Goal: Communication & Community: Answer question/provide support

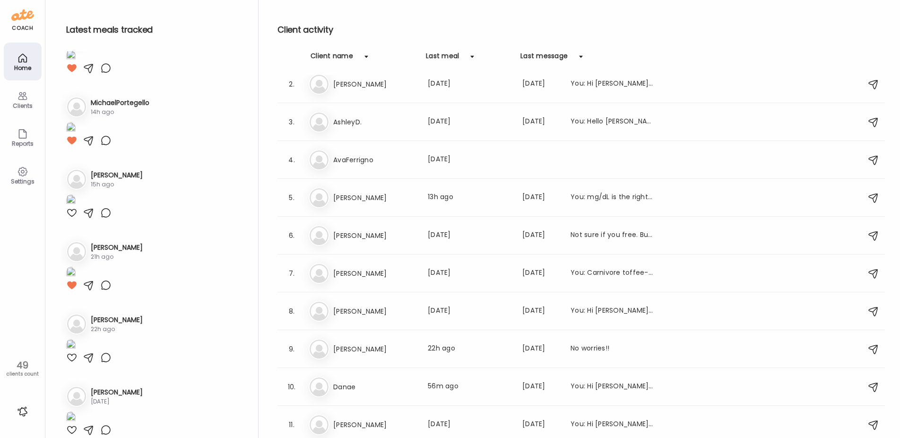
scroll to position [1504, 0]
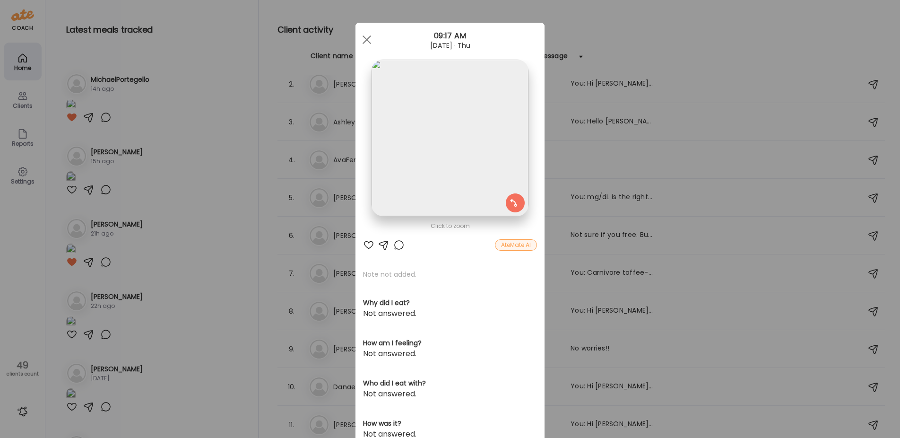
click at [208, 108] on div "Ate Coach Dashboard Wahoo! It’s official Take a moment to set up your Coach Pro…" at bounding box center [450, 219] width 900 height 438
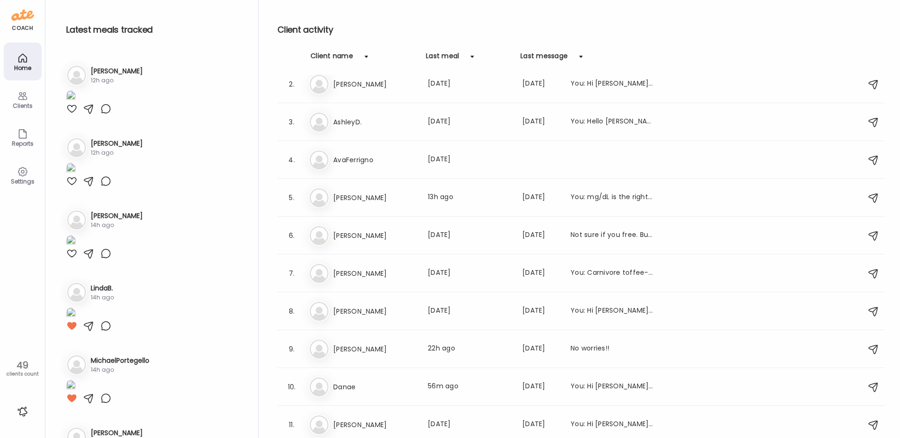
scroll to position [1079, 0]
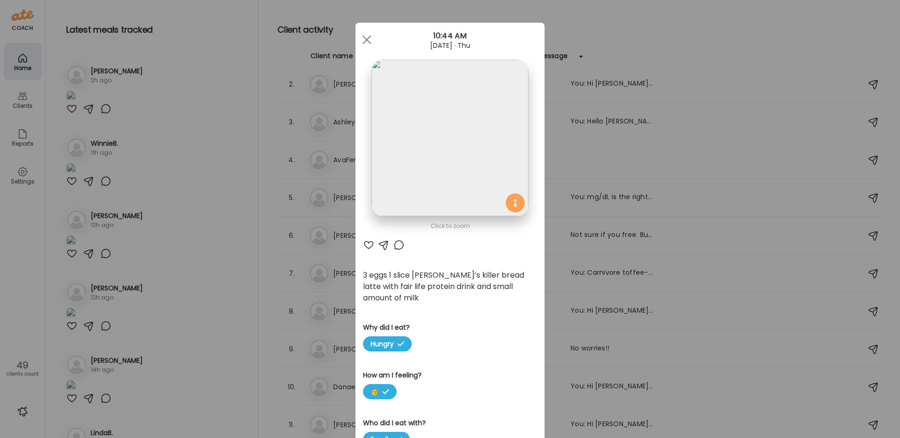
click at [226, 99] on div "Ate Coach Dashboard Wahoo! It’s official Take a moment to set up your Coach Pro…" at bounding box center [450, 219] width 900 height 438
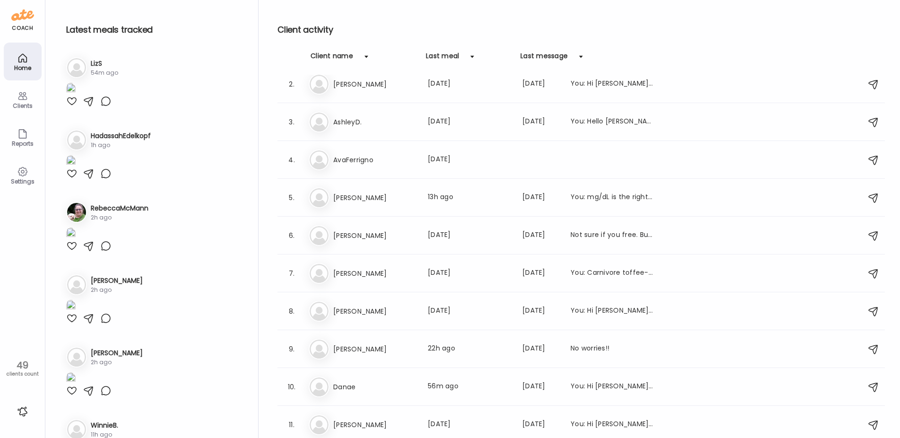
scroll to position [795, 0]
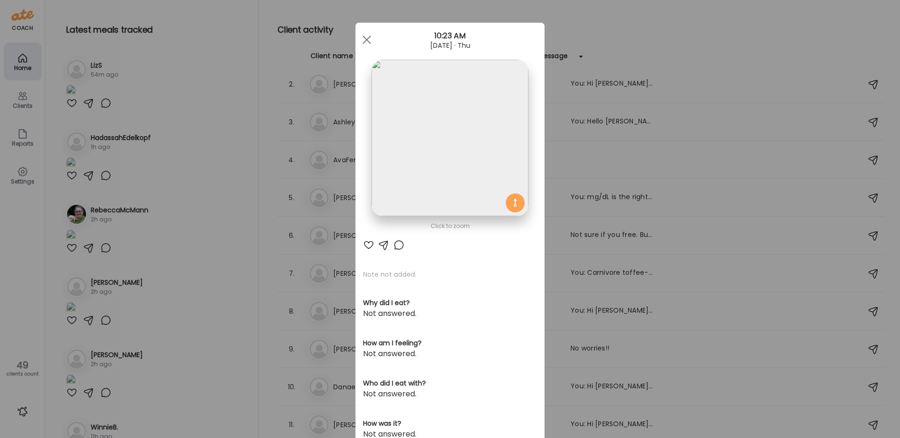
click at [214, 161] on div "Ate Coach Dashboard Wahoo! It’s official Take a moment to set up your Coach Pro…" at bounding box center [450, 219] width 900 height 438
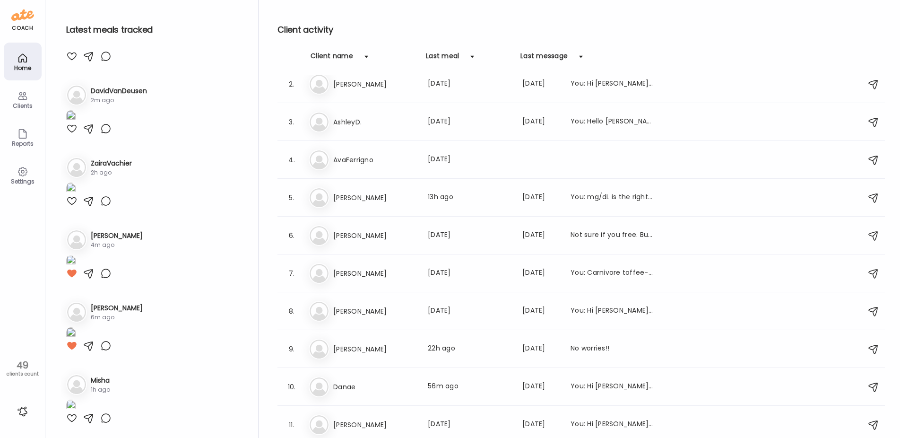
scroll to position [322, 0]
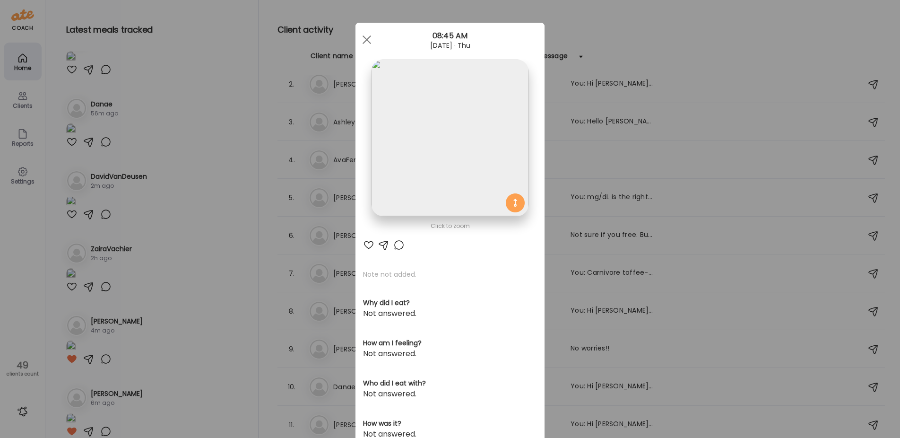
click at [203, 169] on div "Ate Coach Dashboard Wahoo! It’s official Take a moment to set up your Coach Pro…" at bounding box center [450, 219] width 900 height 438
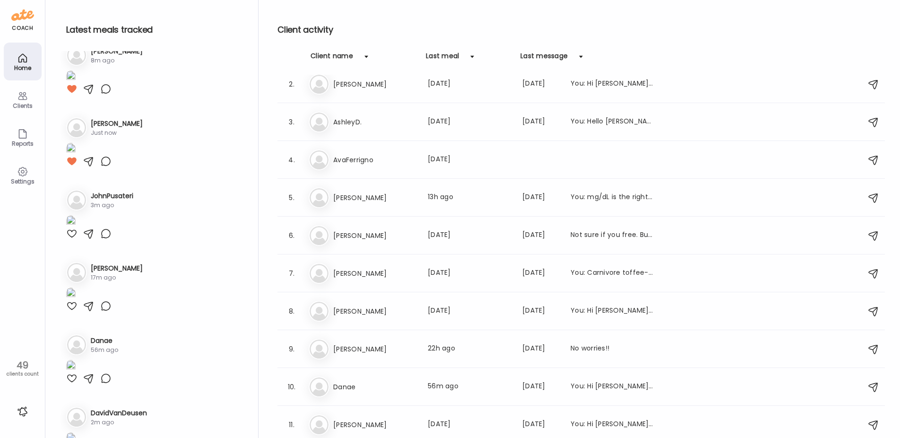
click at [76, 83] on img at bounding box center [70, 76] width 9 height 13
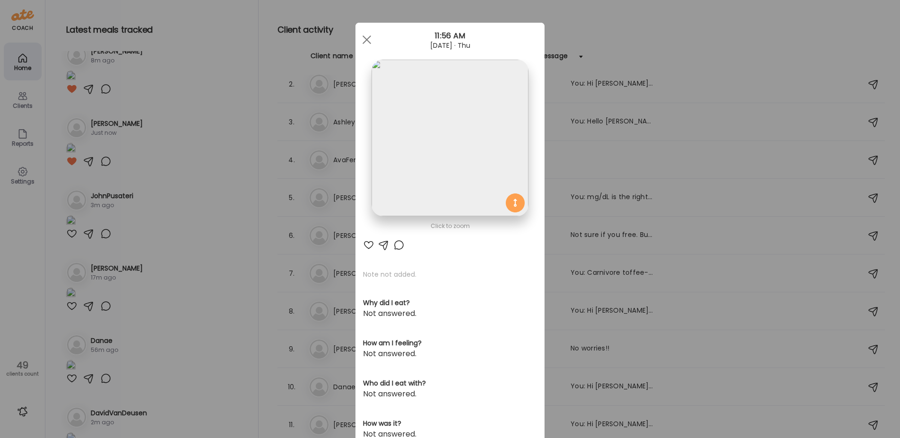
click at [198, 195] on div "Ate Coach Dashboard Wahoo! It’s official Take a moment to set up your Coach Pro…" at bounding box center [450, 219] width 900 height 438
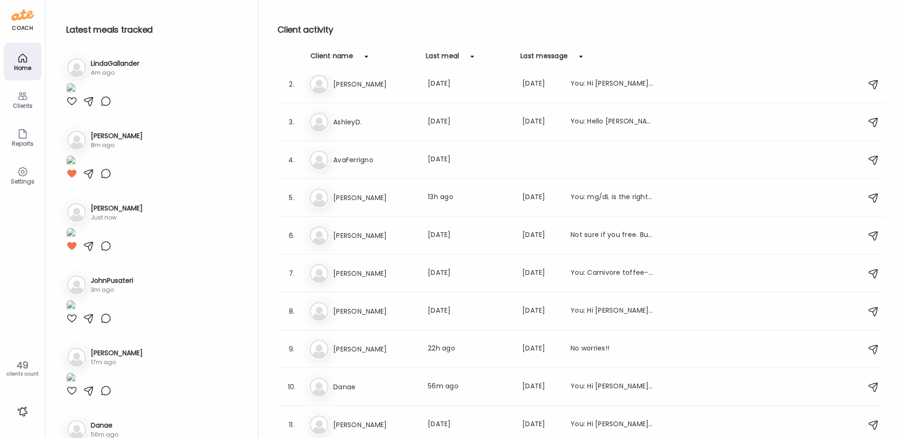
scroll to position [0, 0]
click at [76, 97] on img at bounding box center [70, 90] width 9 height 13
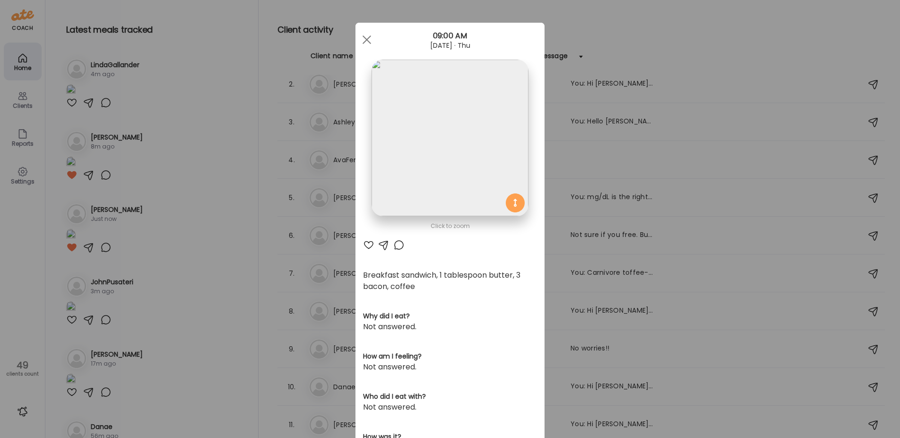
click at [397, 244] on div at bounding box center [398, 244] width 11 height 11
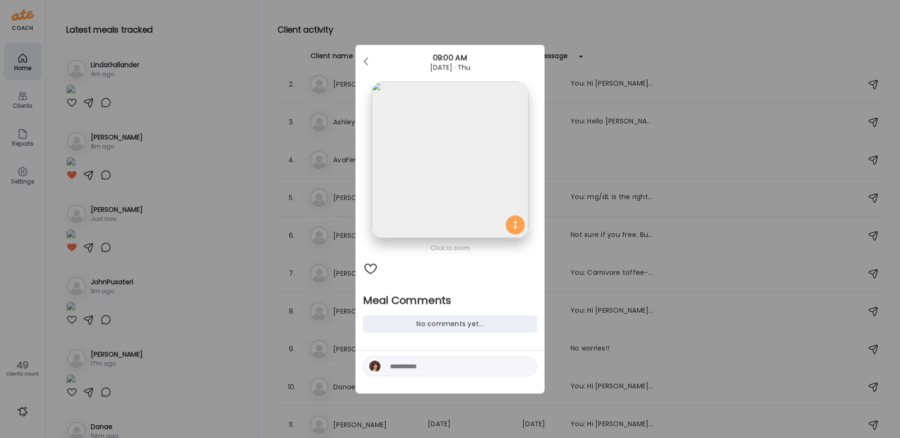
click at [394, 366] on textarea at bounding box center [454, 366] width 128 height 11
type textarea "**********"
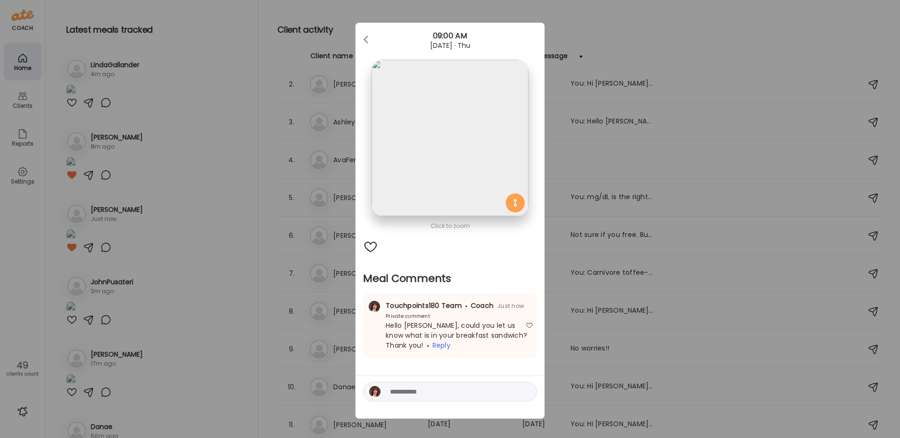
click at [235, 144] on div "Ate Coach Dashboard Wahoo! It’s official Take a moment to set up your Coach Pro…" at bounding box center [450, 219] width 900 height 438
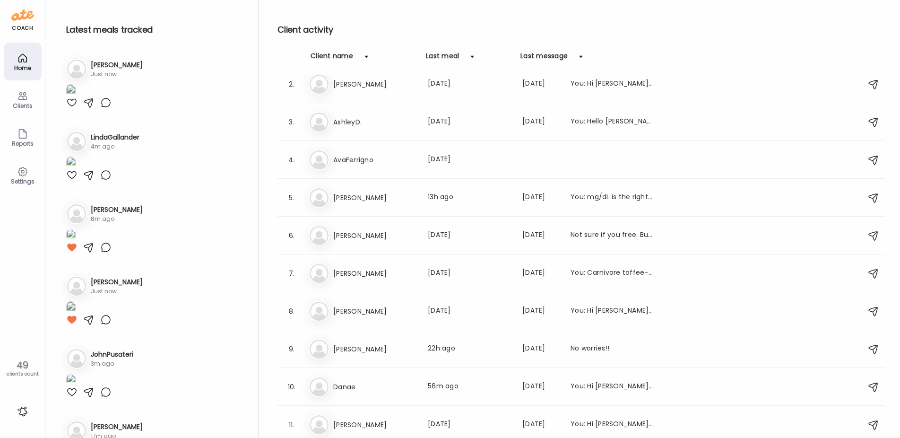
click at [76, 97] on img at bounding box center [70, 90] width 9 height 13
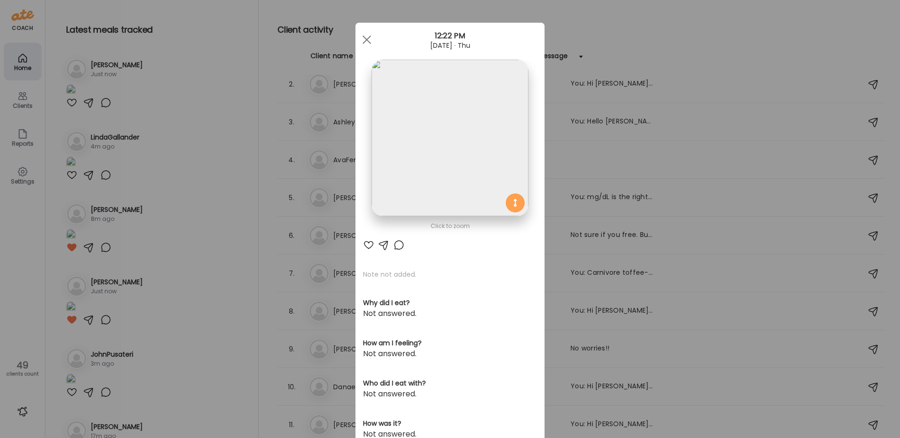
click at [188, 291] on div "Ate Coach Dashboard Wahoo! It’s official Take a moment to set up your Coach Pro…" at bounding box center [450, 219] width 900 height 438
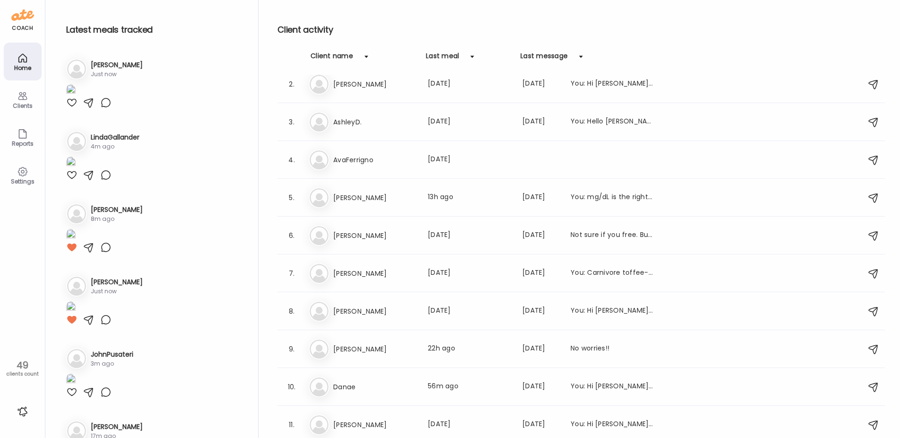
click at [66, 97] on div at bounding box center [70, 87] width 9 height 17
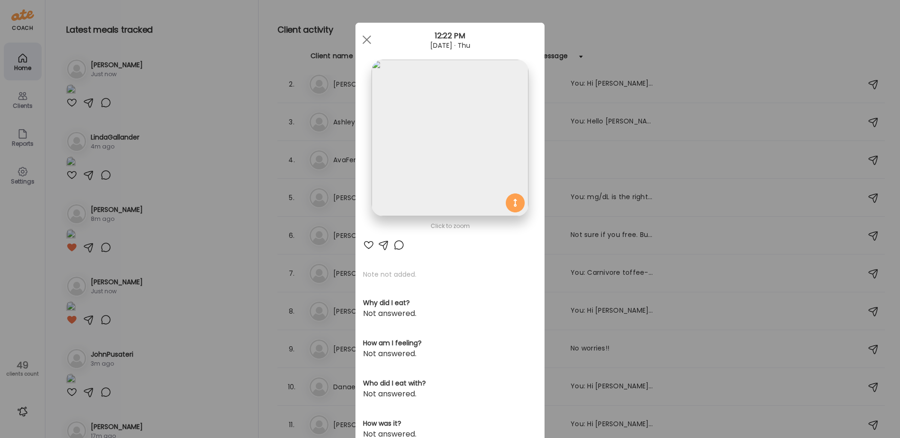
click at [69, 254] on div "Ate Coach Dashboard Wahoo! It’s official Take a moment to set up your Coach Pro…" at bounding box center [450, 219] width 900 height 438
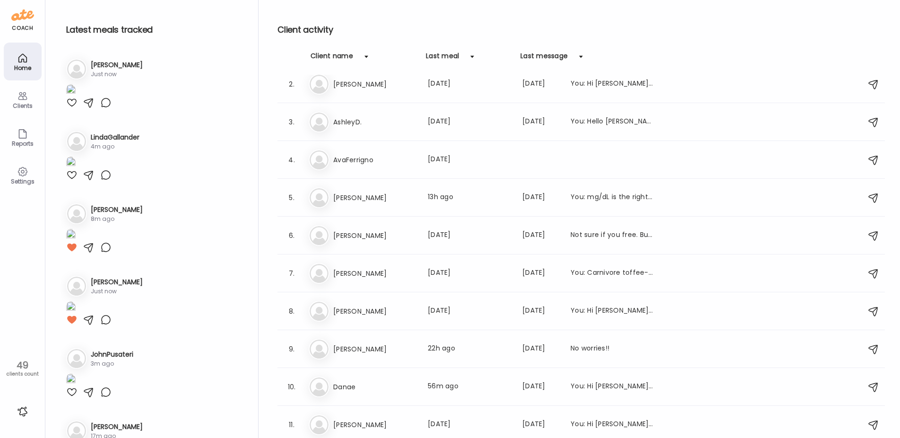
drag, startPoint x: 71, startPoint y: 255, endPoint x: 130, endPoint y: 242, distance: 60.1
click at [71, 108] on div at bounding box center [71, 102] width 11 height 11
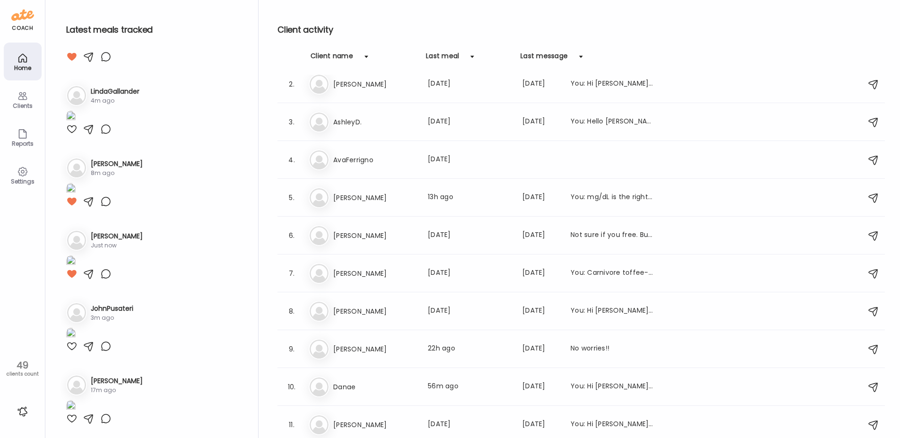
scroll to position [236, 0]
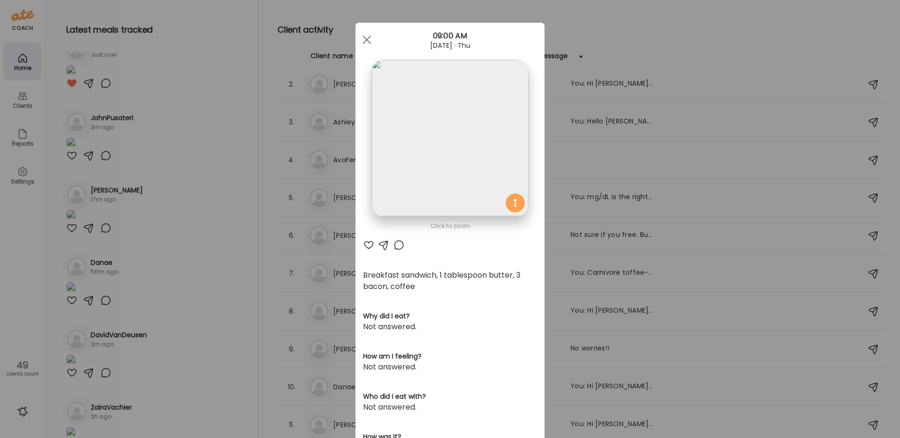
click at [393, 244] on div at bounding box center [398, 244] width 11 height 11
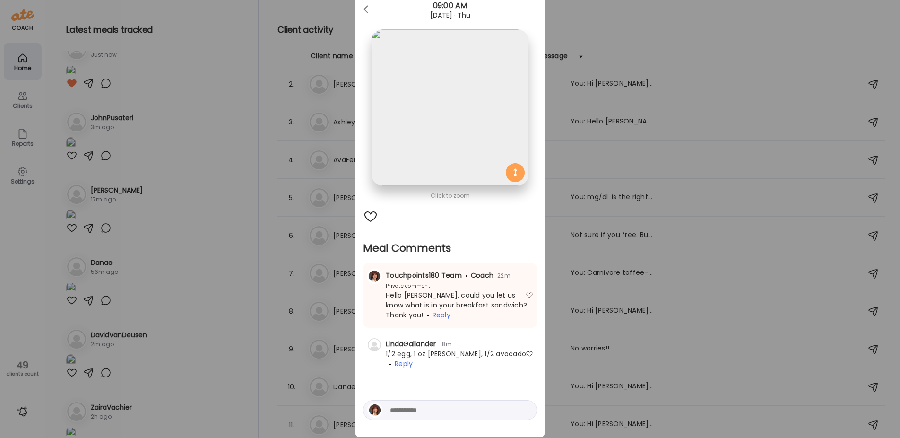
scroll to position [52, 0]
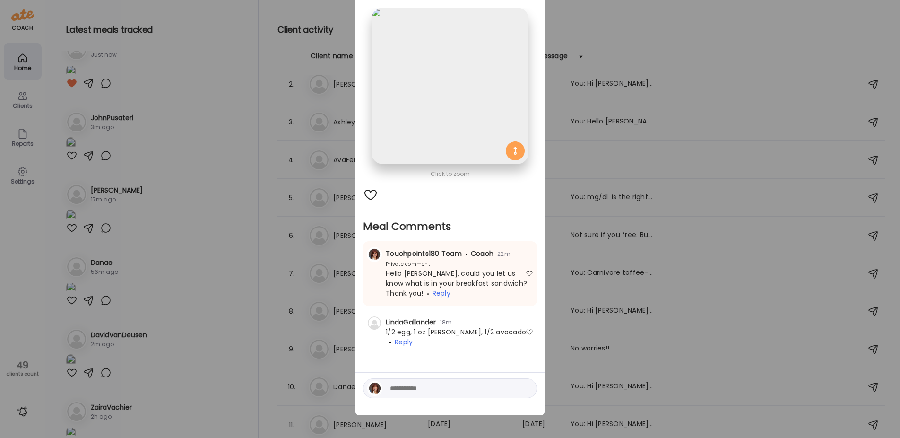
click at [458, 122] on img at bounding box center [450, 86] width 156 height 156
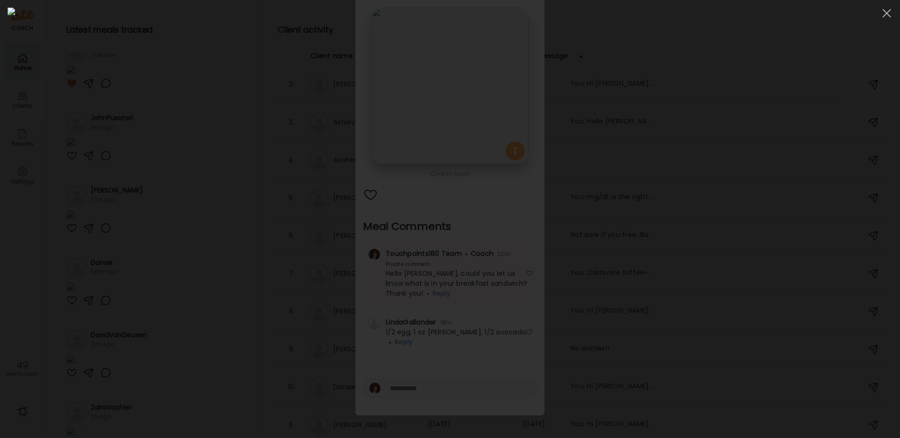
click at [458, 122] on img at bounding box center [450, 219] width 885 height 423
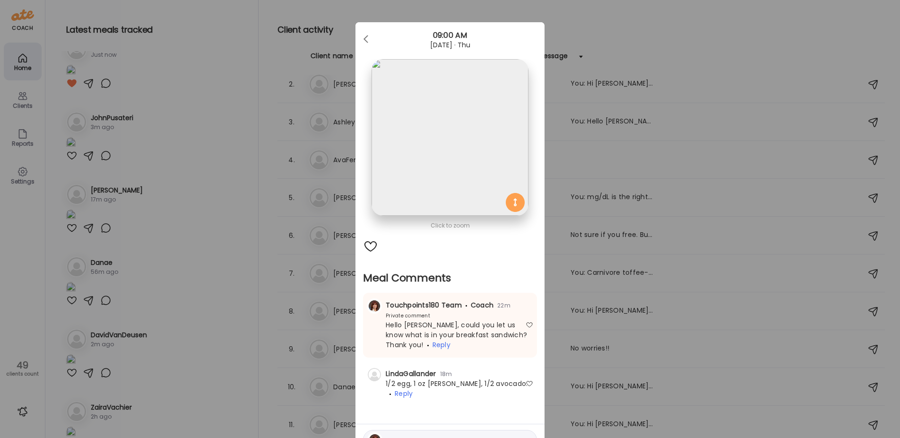
scroll to position [0, 0]
click at [196, 233] on div "Ate Coach Dashboard Wahoo! It’s official Take a moment to set up your Coach Pro…" at bounding box center [450, 219] width 900 height 438
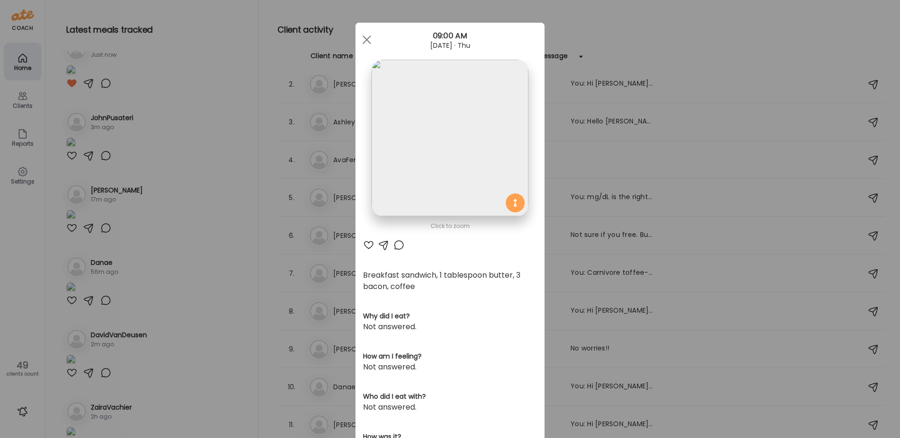
click at [395, 246] on div at bounding box center [398, 244] width 11 height 11
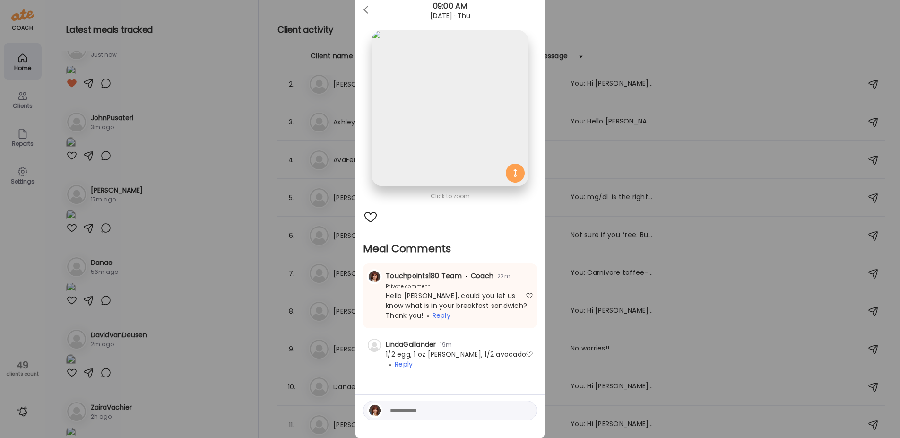
scroll to position [52, 0]
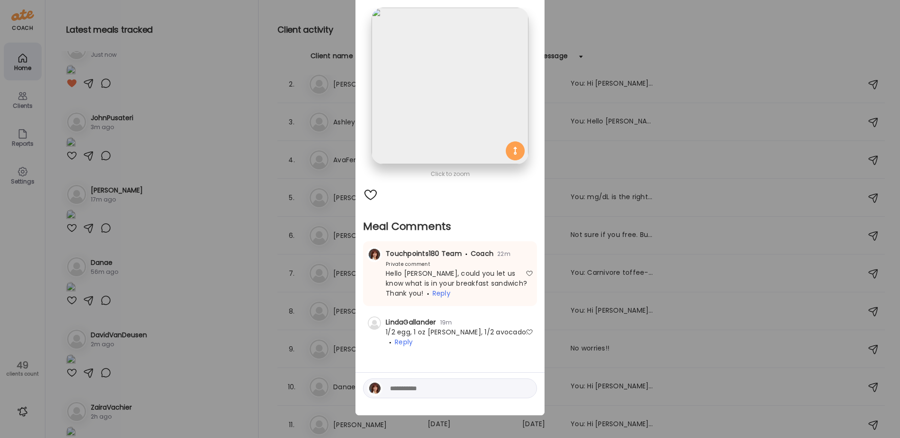
click at [242, 278] on div "Ate Coach Dashboard Wahoo! It’s official Take a moment to set up your Coach Pro…" at bounding box center [450, 219] width 900 height 438
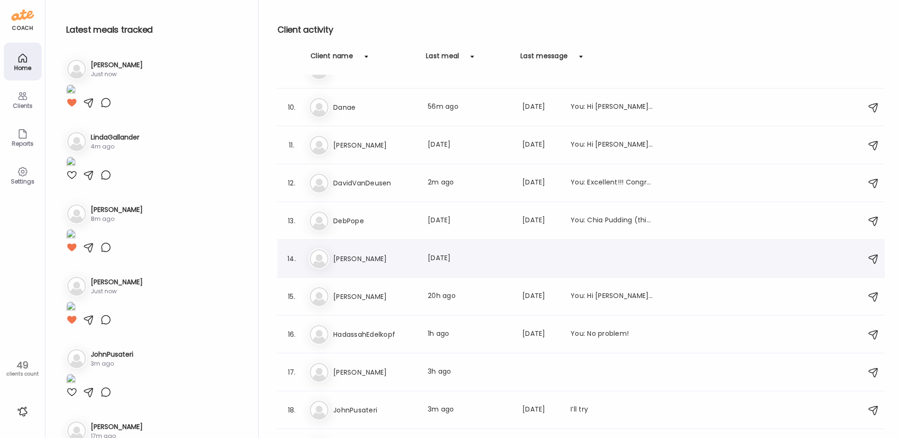
scroll to position [331, 0]
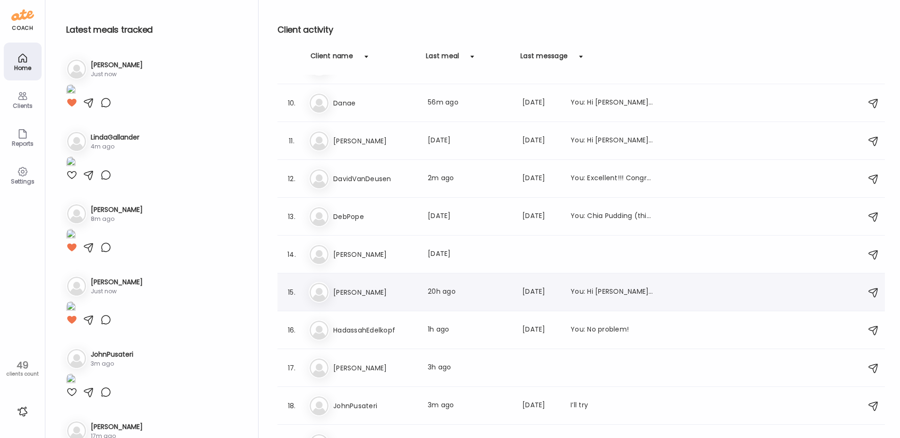
click at [379, 289] on h3 "[PERSON_NAME]" at bounding box center [374, 291] width 83 height 11
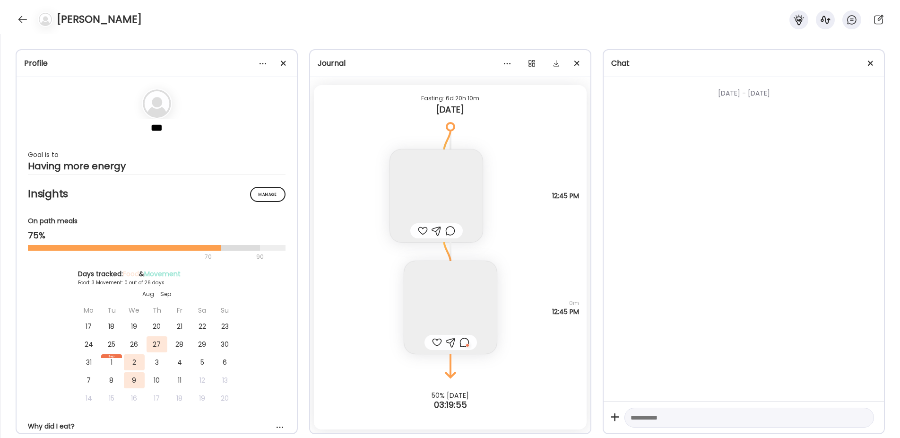
scroll to position [820, 0]
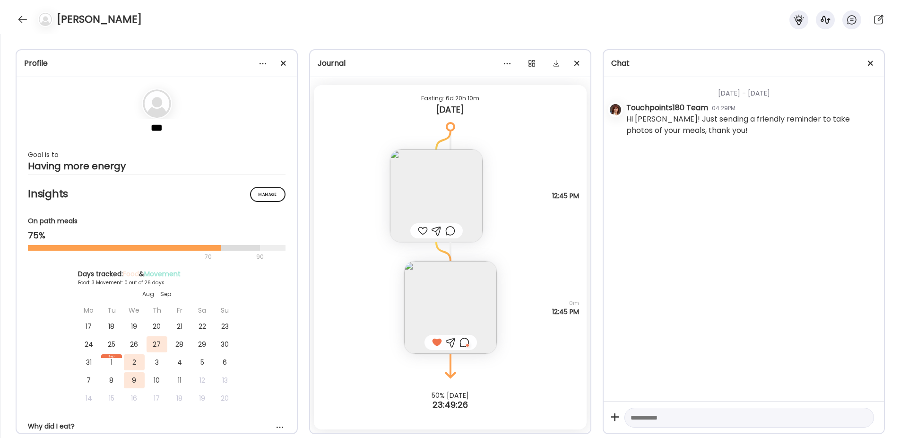
click at [449, 311] on img at bounding box center [450, 307] width 93 height 93
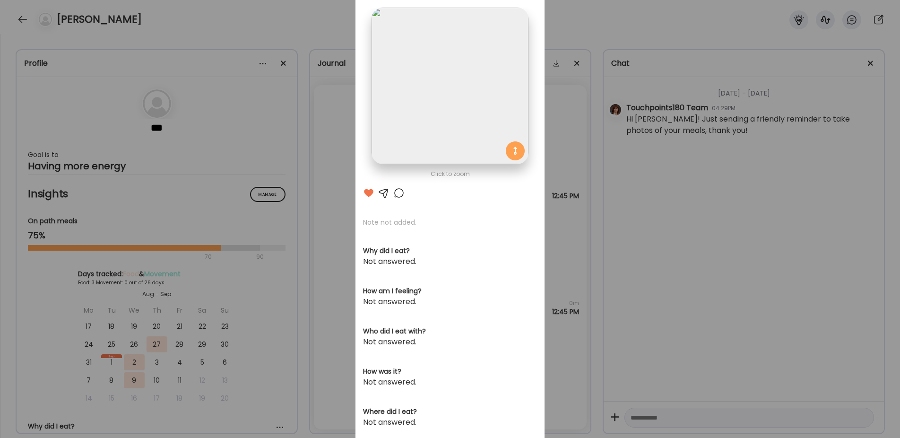
click at [396, 193] on div at bounding box center [398, 192] width 11 height 11
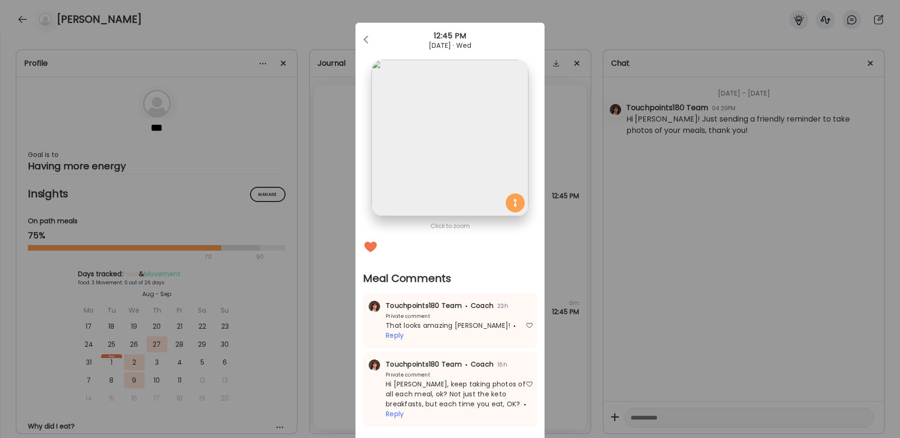
click at [409, 161] on img at bounding box center [450, 138] width 156 height 156
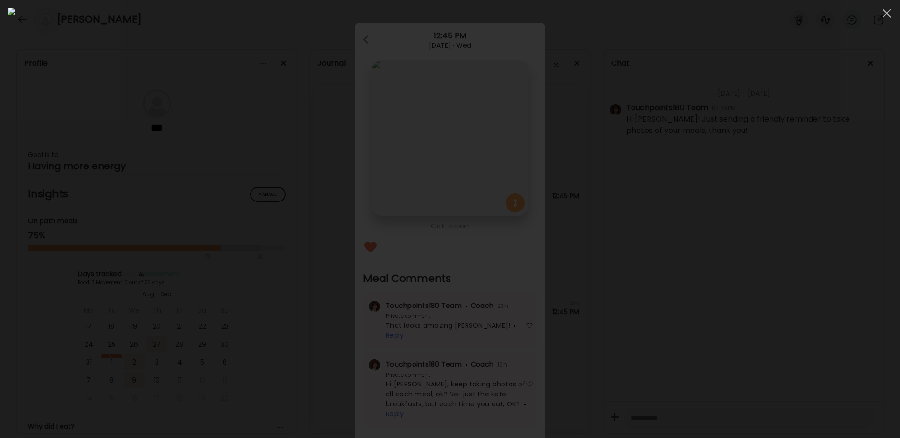
click at [711, 172] on div at bounding box center [450, 219] width 885 height 423
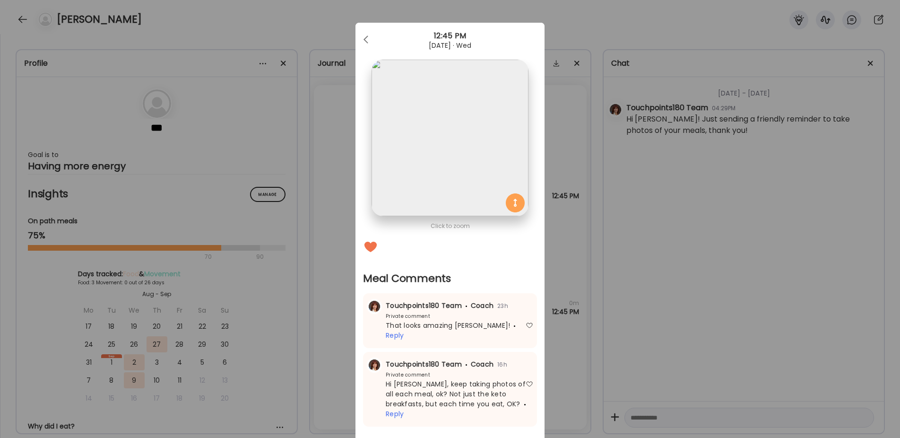
click at [332, 216] on div "Ate Coach Dashboard Wahoo! It’s official Take a moment to set up your Coach Pro…" at bounding box center [450, 219] width 900 height 438
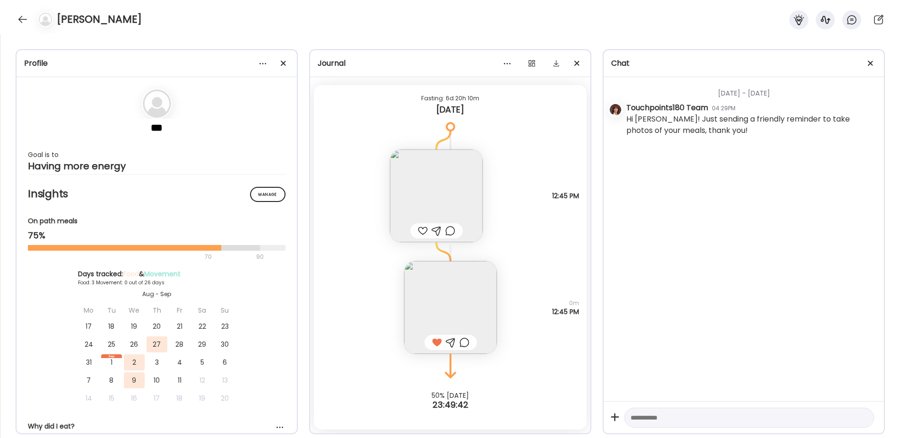
click at [437, 157] on img at bounding box center [436, 195] width 93 height 93
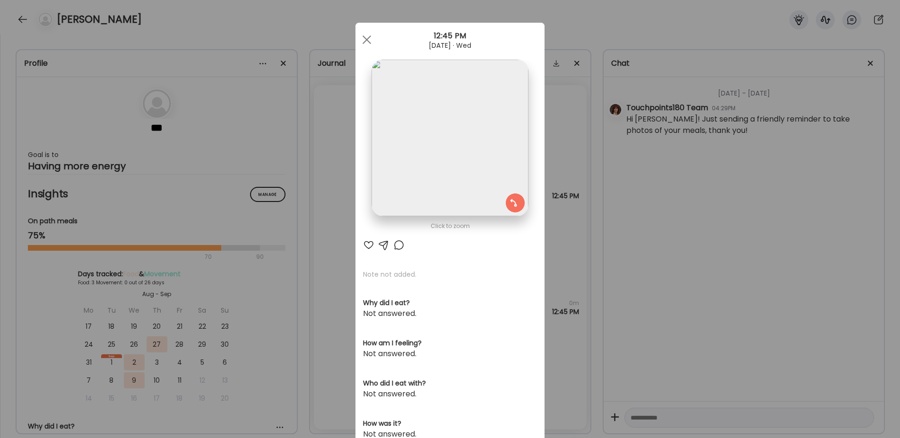
click at [445, 137] on img at bounding box center [450, 138] width 156 height 156
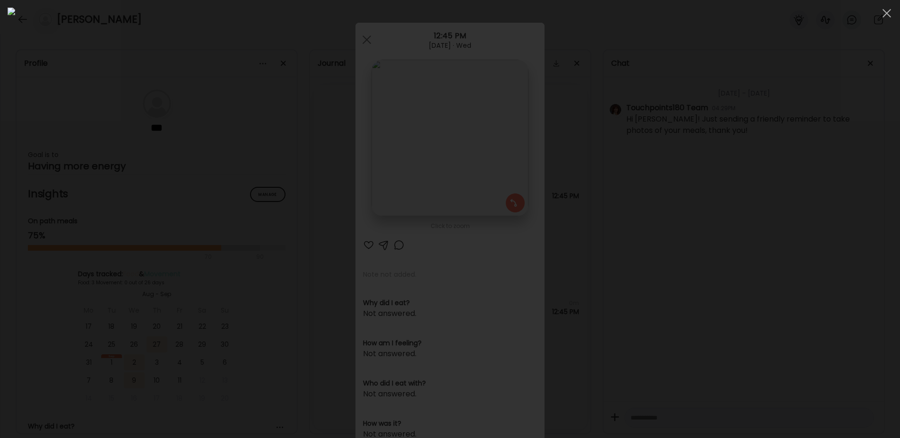
click at [688, 242] on div at bounding box center [450, 219] width 885 height 423
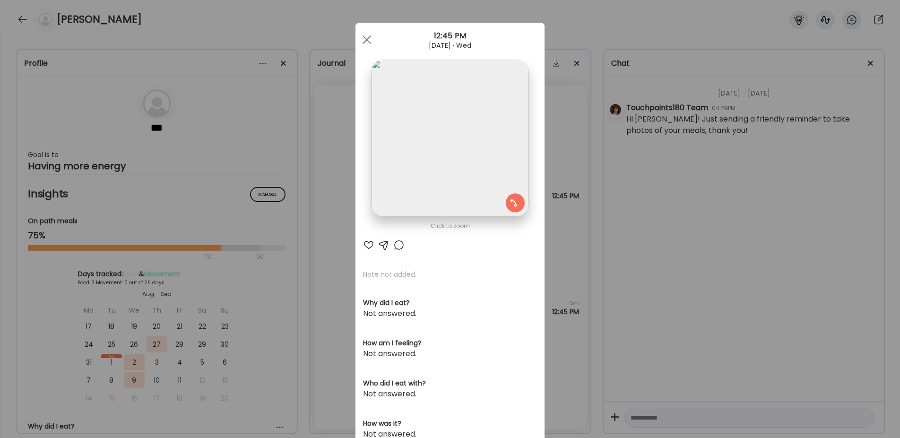
click at [592, 260] on div "Ate Coach Dashboard Wahoo! It’s official Take a moment to set up your Coach Pro…" at bounding box center [450, 219] width 900 height 438
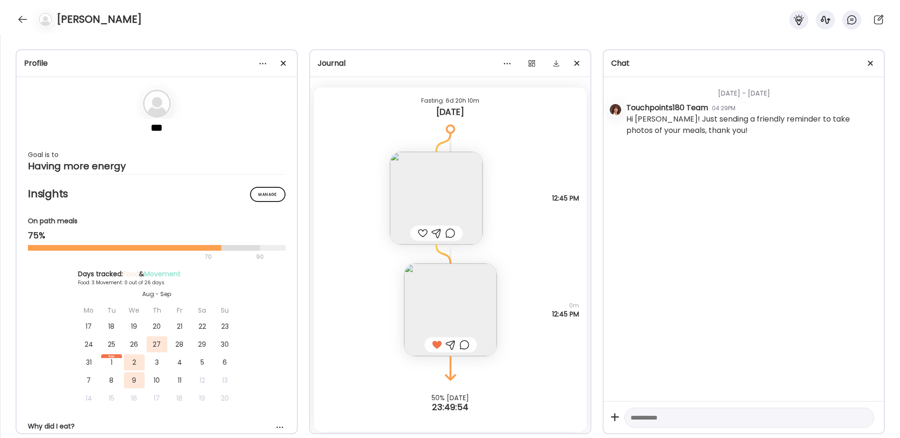
scroll to position [820, 0]
click at [26, 21] on div at bounding box center [22, 19] width 15 height 15
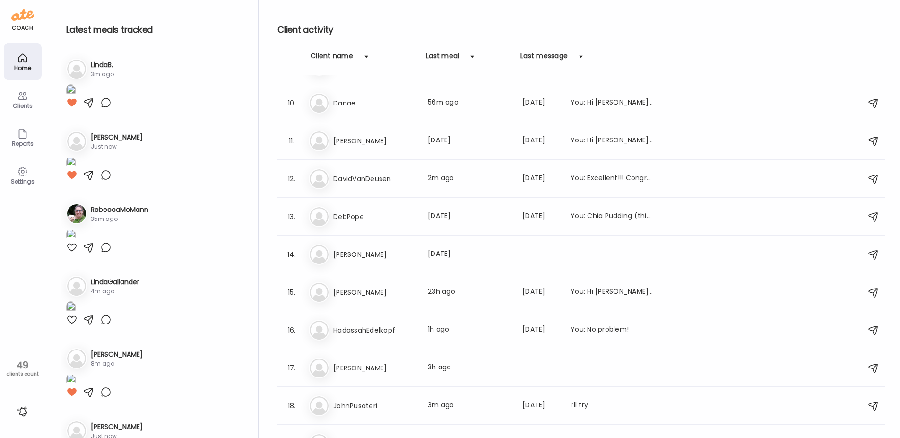
click at [76, 97] on img at bounding box center [70, 90] width 9 height 13
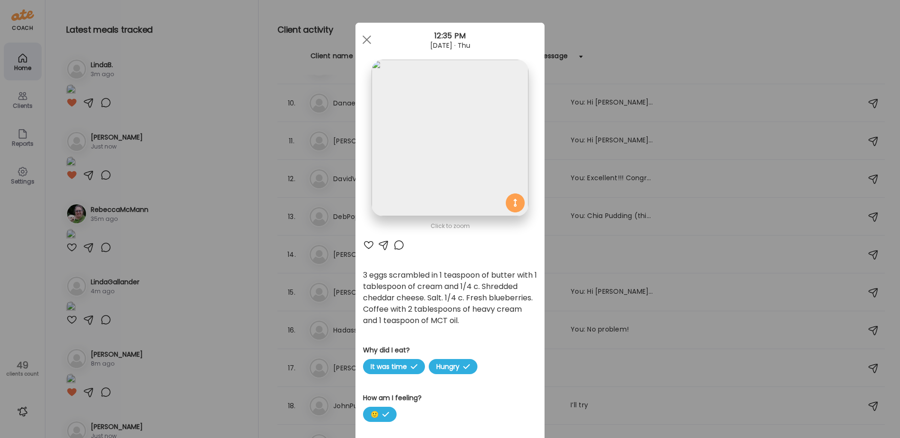
click at [393, 244] on div at bounding box center [398, 244] width 11 height 11
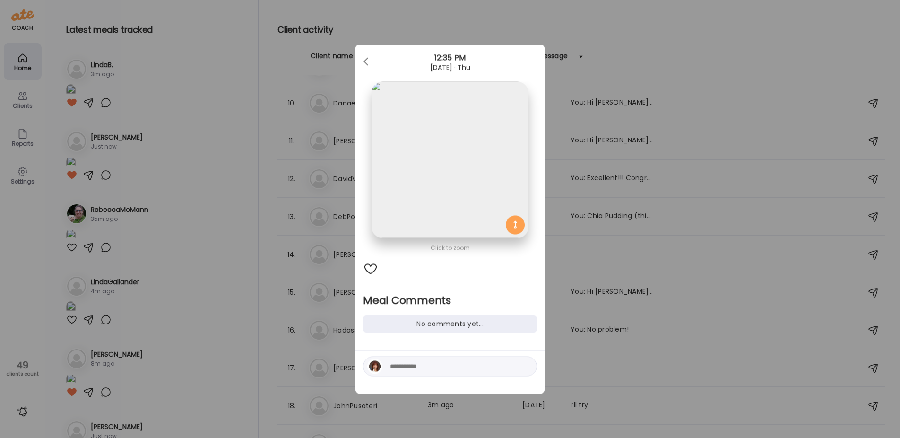
click at [407, 370] on textarea at bounding box center [454, 366] width 128 height 11
type textarea "**********"
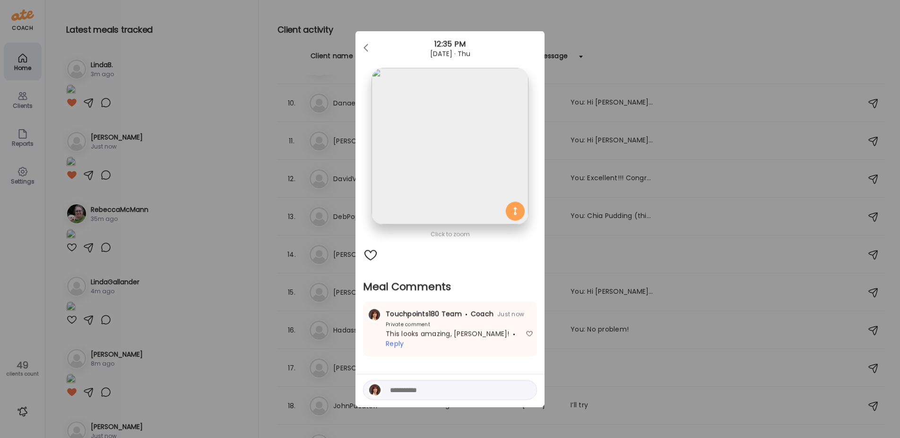
click at [233, 35] on div "Ate Coach Dashboard Wahoo! It’s official Take a moment to set up your Coach Pro…" at bounding box center [450, 219] width 900 height 438
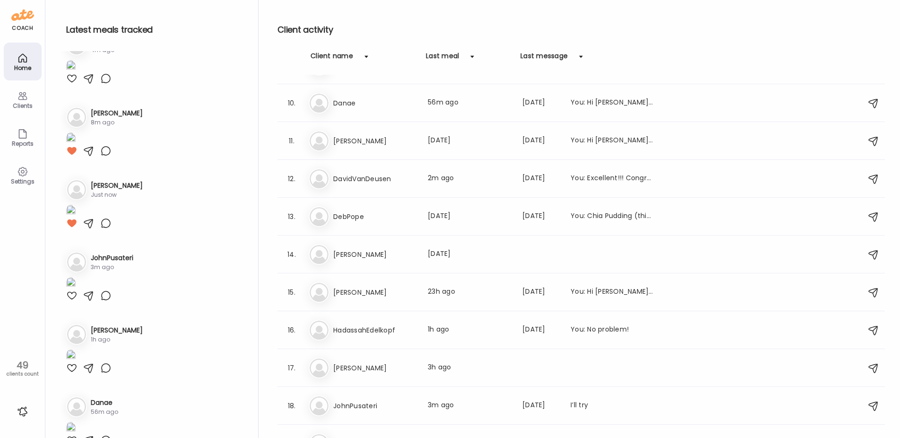
scroll to position [236, 0]
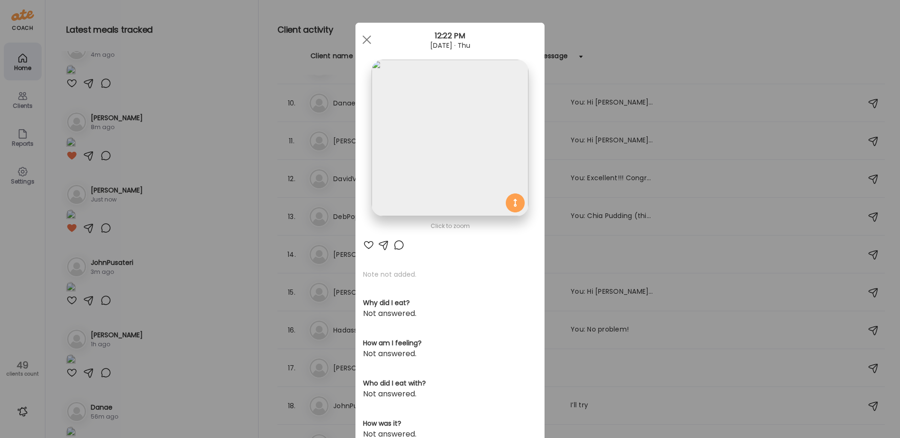
click at [365, 245] on div at bounding box center [368, 244] width 11 height 11
drag, startPoint x: 225, startPoint y: 261, endPoint x: 210, endPoint y: 265, distance: 15.5
click at [225, 261] on div "Ate Coach Dashboard Wahoo! It’s official Take a moment to set up your Coach Pro…" at bounding box center [450, 219] width 900 height 438
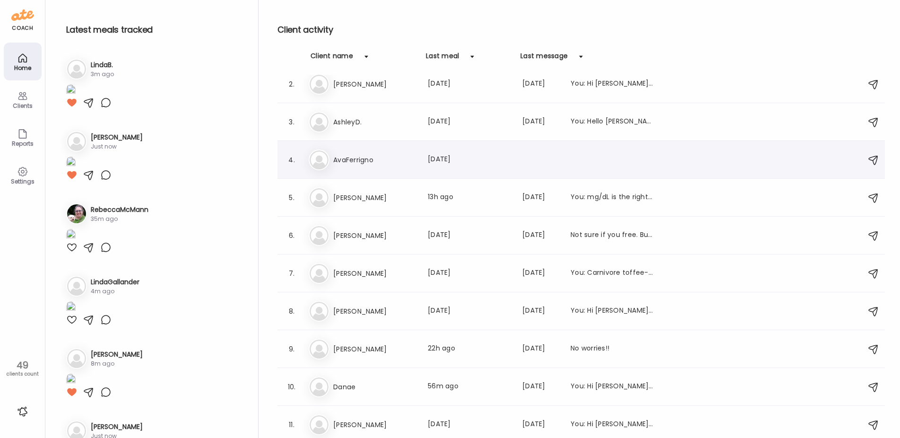
scroll to position [0, 0]
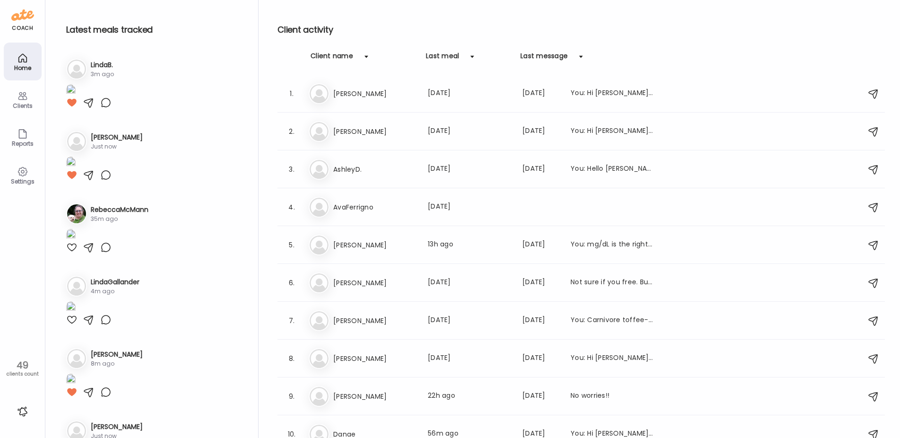
click at [100, 62] on h3 "LindaB." at bounding box center [102, 65] width 23 height 10
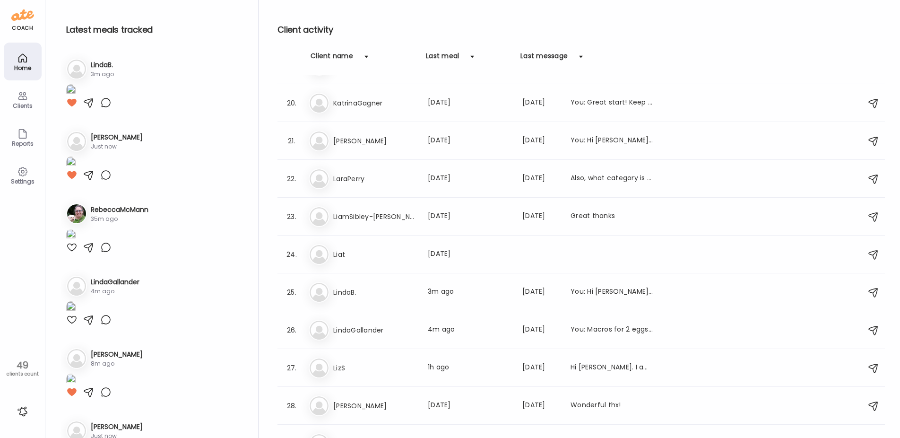
scroll to position [756, 0]
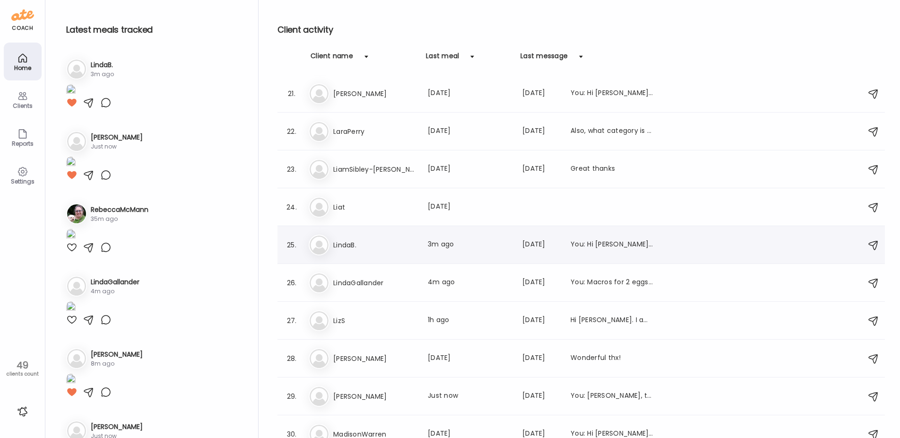
click at [374, 247] on h3 "LindaB." at bounding box center [374, 244] width 83 height 11
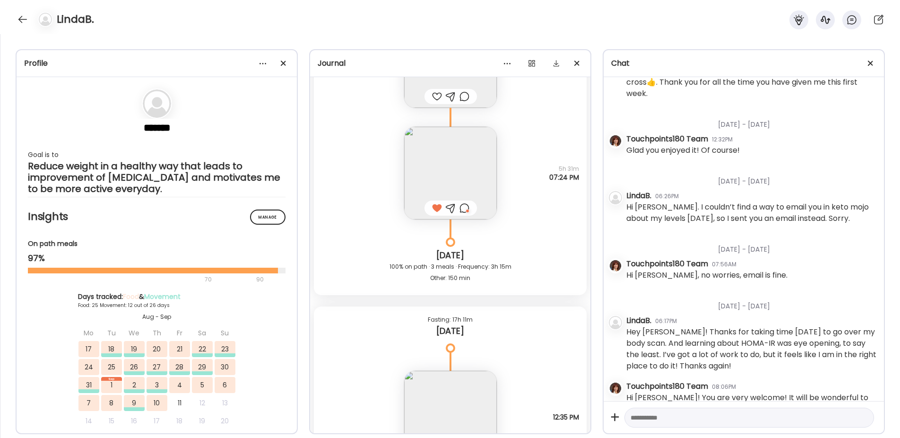
scroll to position [14980, 0]
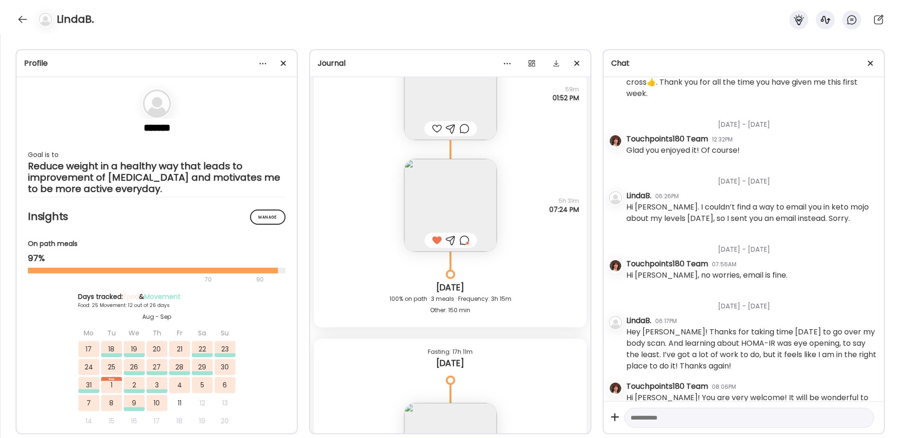
click at [439, 196] on img at bounding box center [450, 205] width 93 height 93
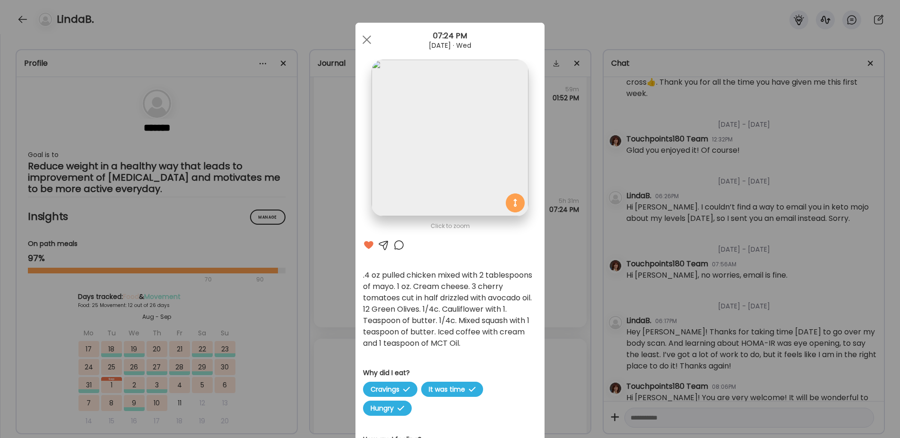
click at [393, 244] on div at bounding box center [398, 244] width 11 height 11
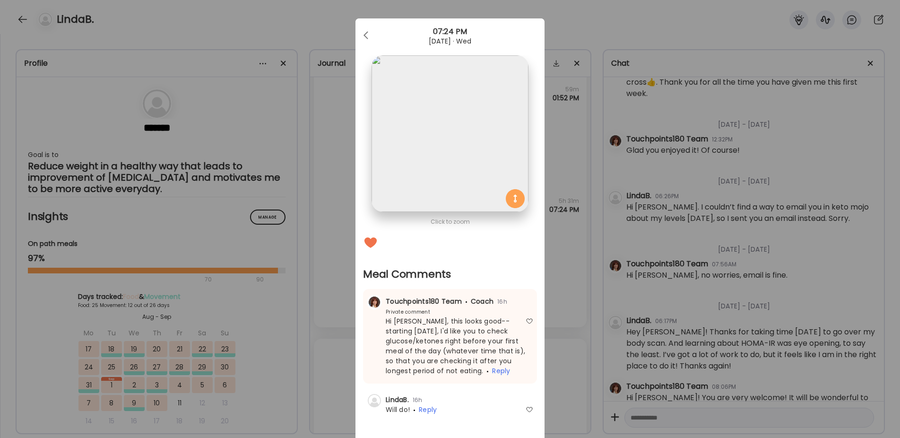
scroll to position [0, 0]
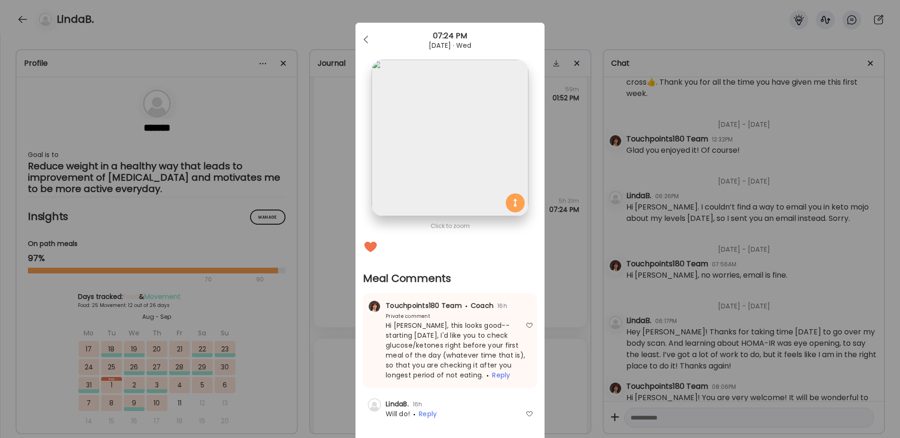
click at [564, 280] on div "Ate Coach Dashboard Wahoo! It’s official Take a moment to set up your Coach Pro…" at bounding box center [450, 219] width 900 height 438
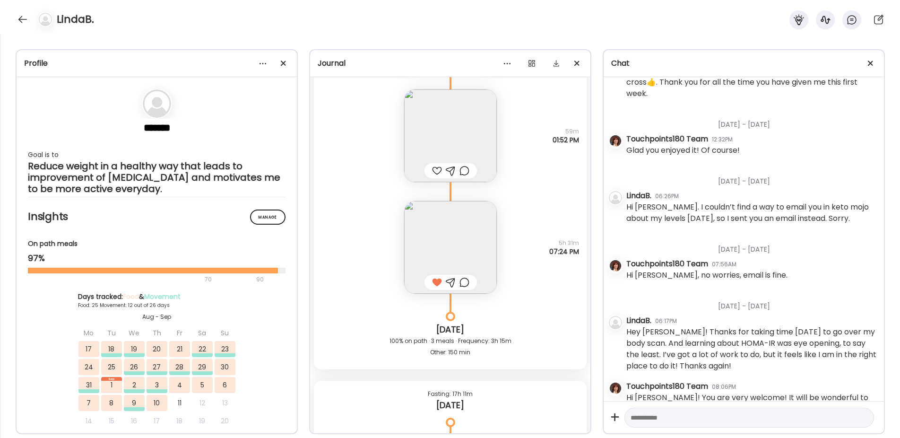
scroll to position [14838, 0]
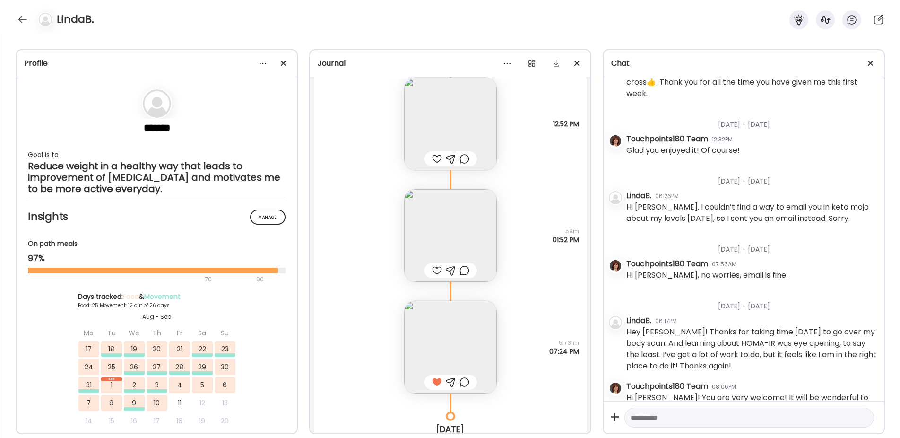
click at [465, 219] on img at bounding box center [450, 235] width 93 height 93
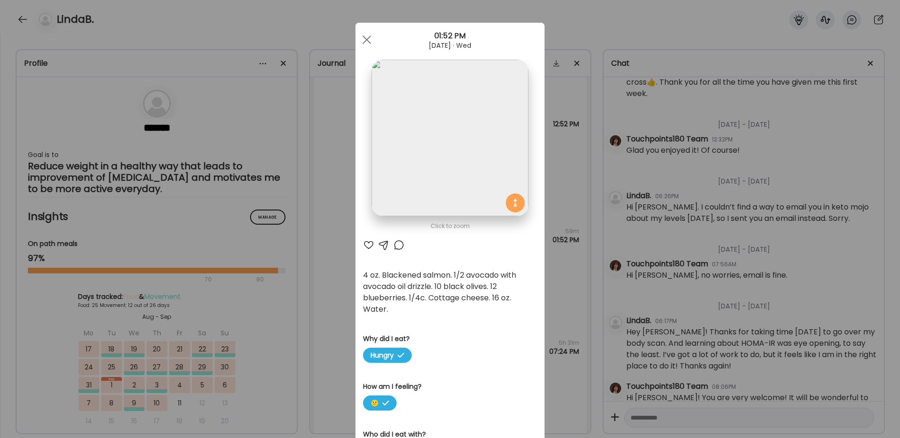
click at [396, 241] on div at bounding box center [398, 244] width 11 height 11
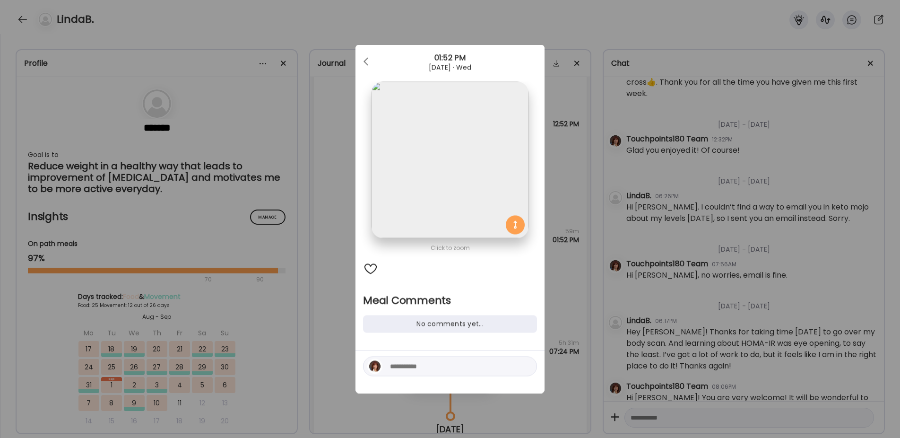
click at [324, 286] on div "Ate Coach Dashboard Wahoo! It’s official Take a moment to set up your Coach Pro…" at bounding box center [450, 219] width 900 height 438
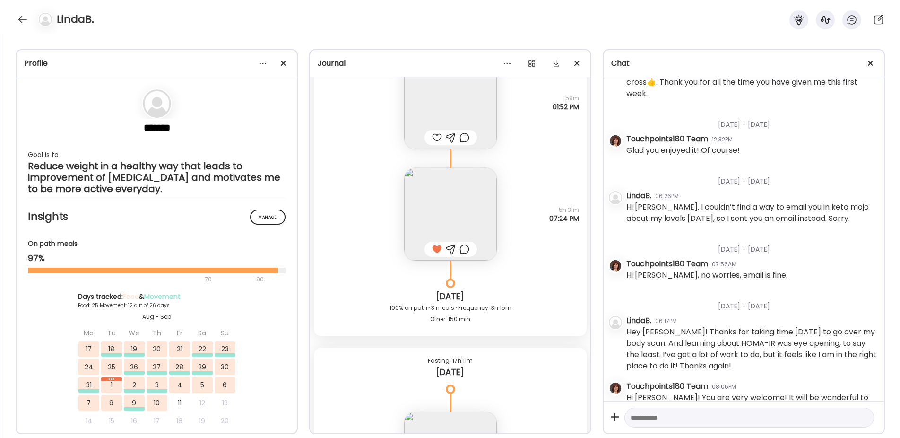
scroll to position [14980, 0]
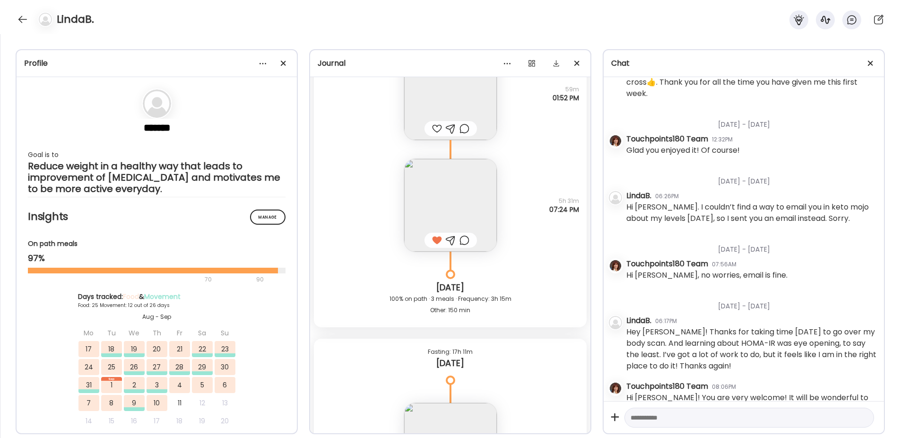
click at [430, 208] on img at bounding box center [450, 205] width 93 height 93
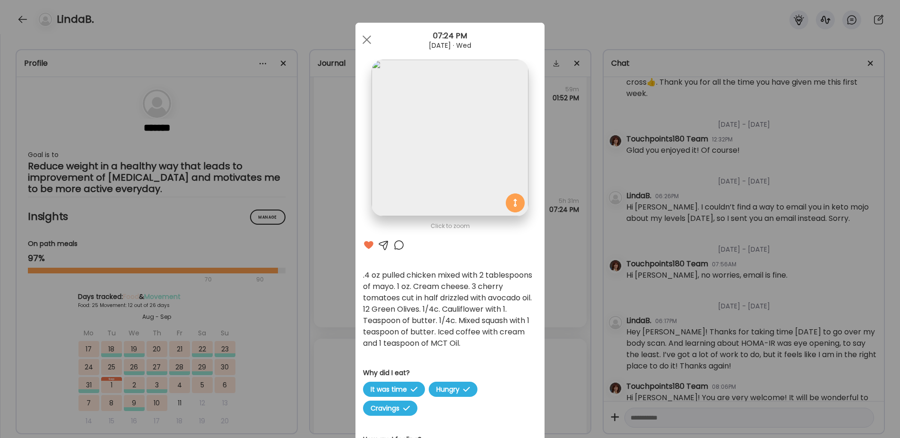
click at [313, 255] on div "Ate Coach Dashboard Wahoo! It’s official Take a moment to set up your Coach Pro…" at bounding box center [450, 219] width 900 height 438
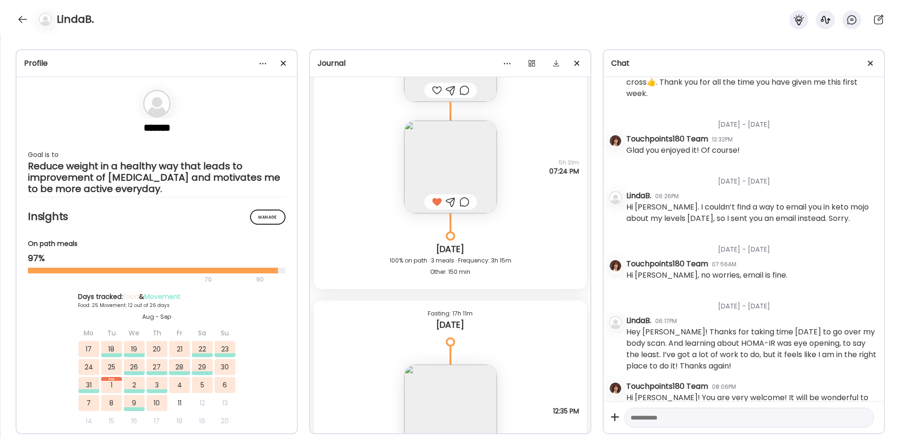
scroll to position [15122, 0]
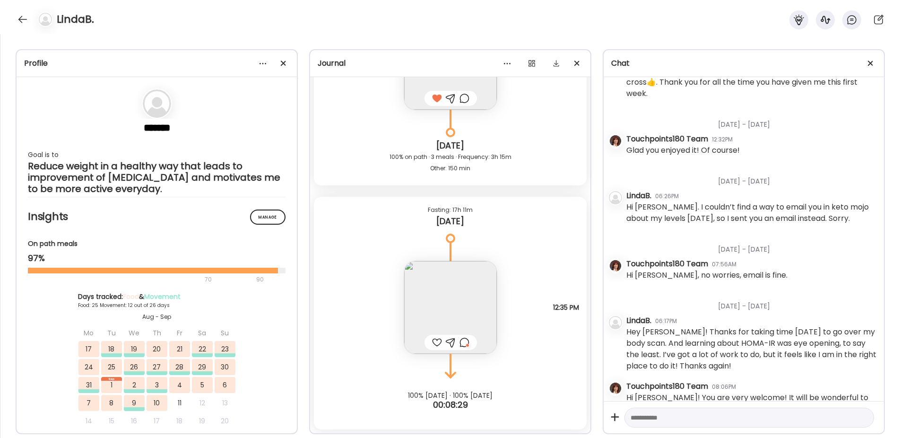
click at [448, 302] on img at bounding box center [450, 307] width 93 height 93
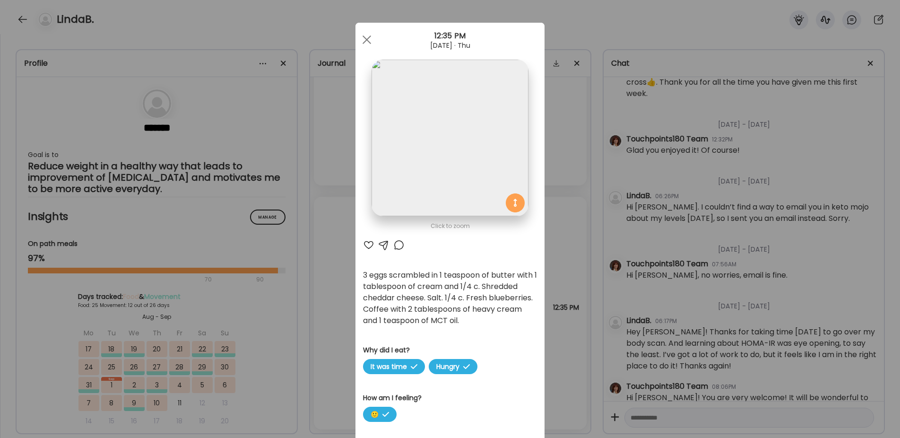
click at [325, 244] on div "Ate Coach Dashboard Wahoo! It’s official Take a moment to set up your Coach Pro…" at bounding box center [450, 219] width 900 height 438
